Goal: Task Accomplishment & Management: Manage account settings

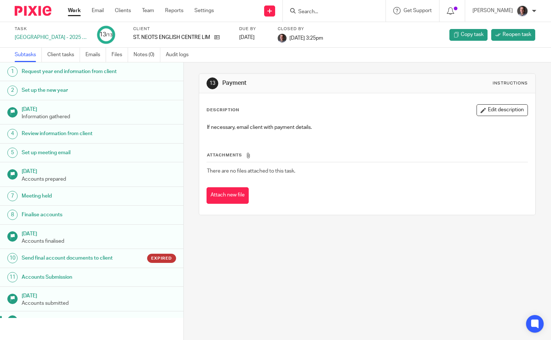
scroll to position [12, 0]
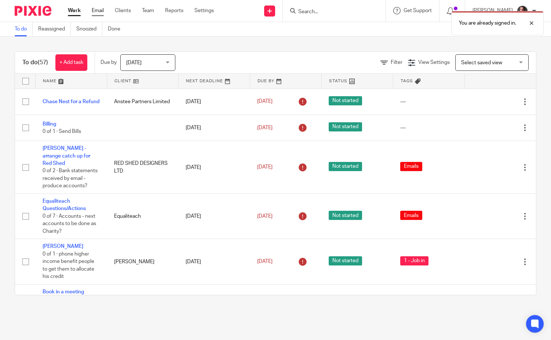
click at [101, 11] on link "Email" at bounding box center [98, 10] width 12 height 7
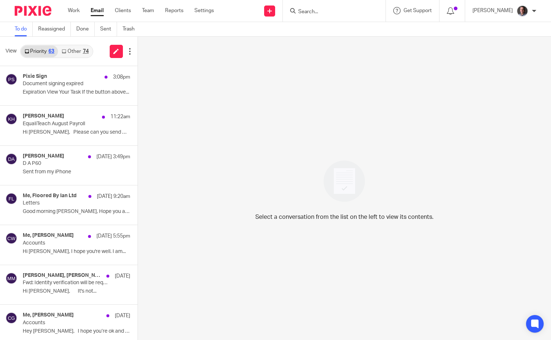
click at [79, 50] on link "Other 74" at bounding box center [75, 52] width 34 height 12
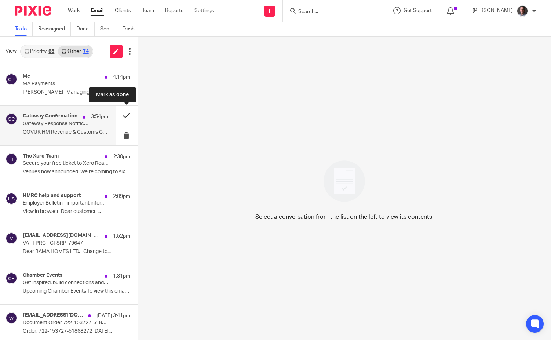
click at [127, 116] on button at bounding box center [127, 115] width 22 height 19
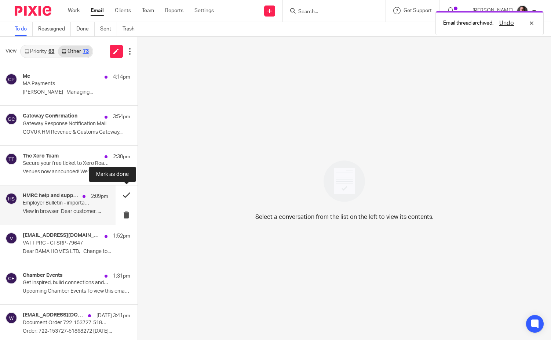
click at [126, 194] on button at bounding box center [127, 194] width 22 height 19
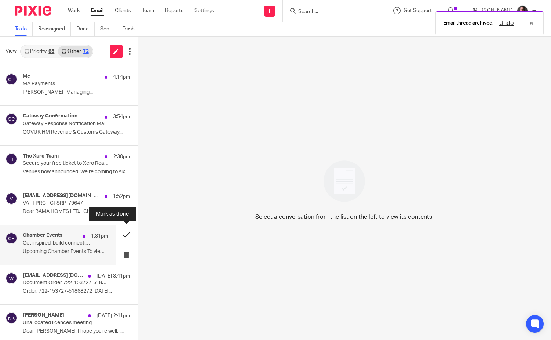
click at [127, 234] on button at bounding box center [127, 234] width 22 height 19
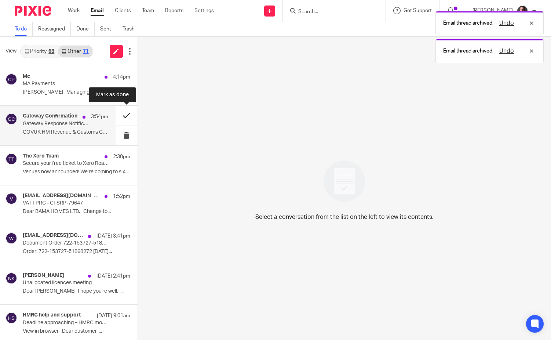
click at [125, 115] on button at bounding box center [127, 115] width 22 height 19
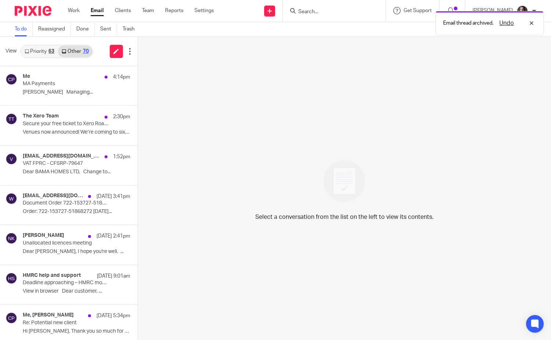
click at [37, 50] on link "Priority 63" at bounding box center [39, 52] width 37 height 12
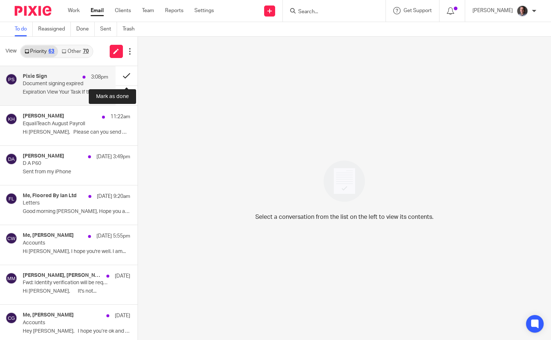
click at [128, 75] on button at bounding box center [127, 75] width 22 height 19
